Goal: Find specific page/section: Find specific page/section

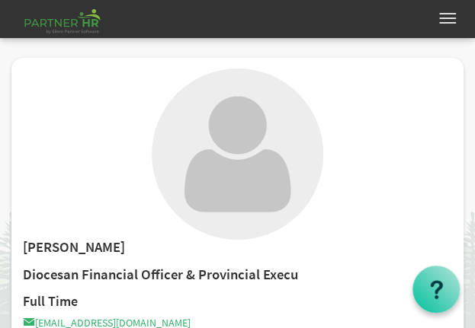
click at [447, 13] on span "button" at bounding box center [447, 14] width 17 height 2
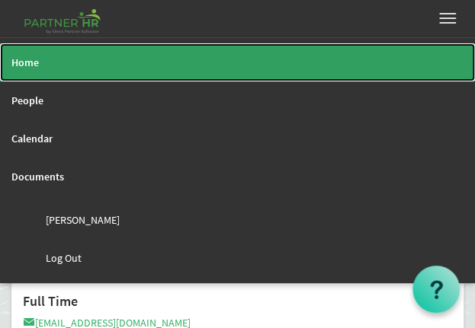
click at [74, 69] on link "Home" at bounding box center [237, 62] width 475 height 38
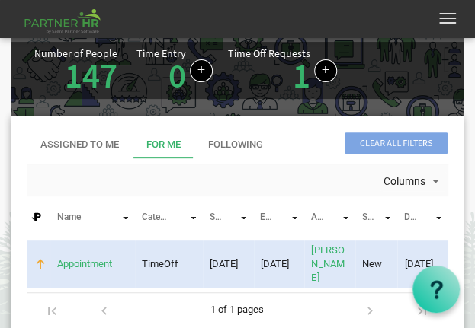
scroll to position [78, 0]
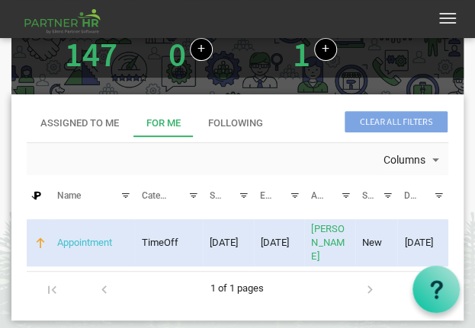
click at [94, 237] on link "Appointment" at bounding box center [84, 242] width 55 height 11
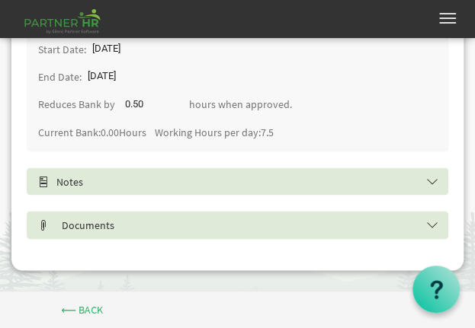
scroll to position [538, 0]
